Goal: Transaction & Acquisition: Obtain resource

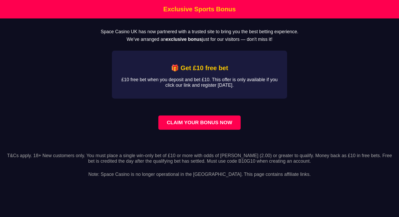
click at [195, 81] on p "£10 free bet when you deposit and bet £10. This offer is only available if you …" at bounding box center [199, 82] width 158 height 11
click at [205, 128] on link "CLAIM YOUR BONUS NOW" at bounding box center [199, 123] width 82 height 14
